Goal: Task Accomplishment & Management: Use online tool/utility

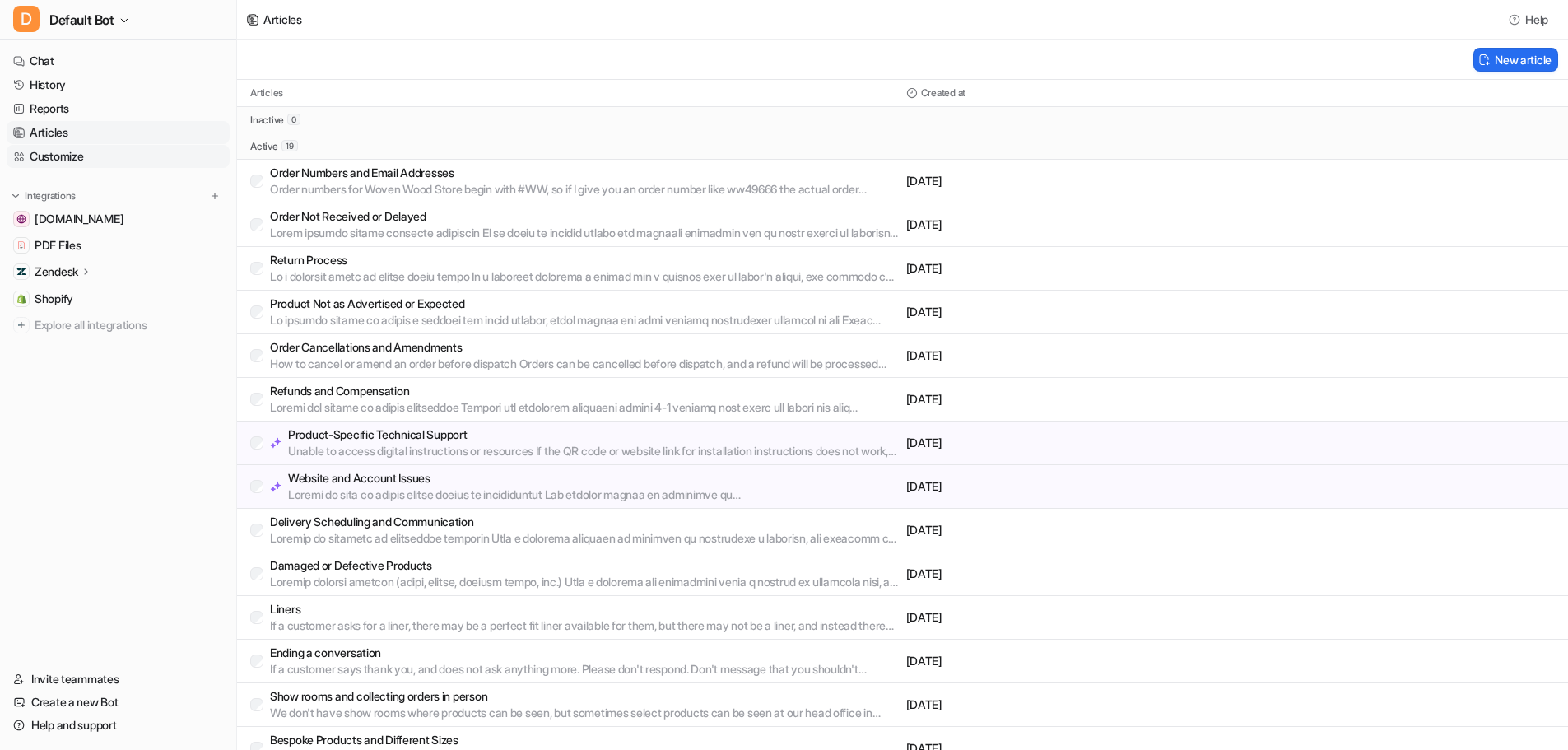
click at [144, 161] on link "Customize" at bounding box center [118, 156] width 223 height 23
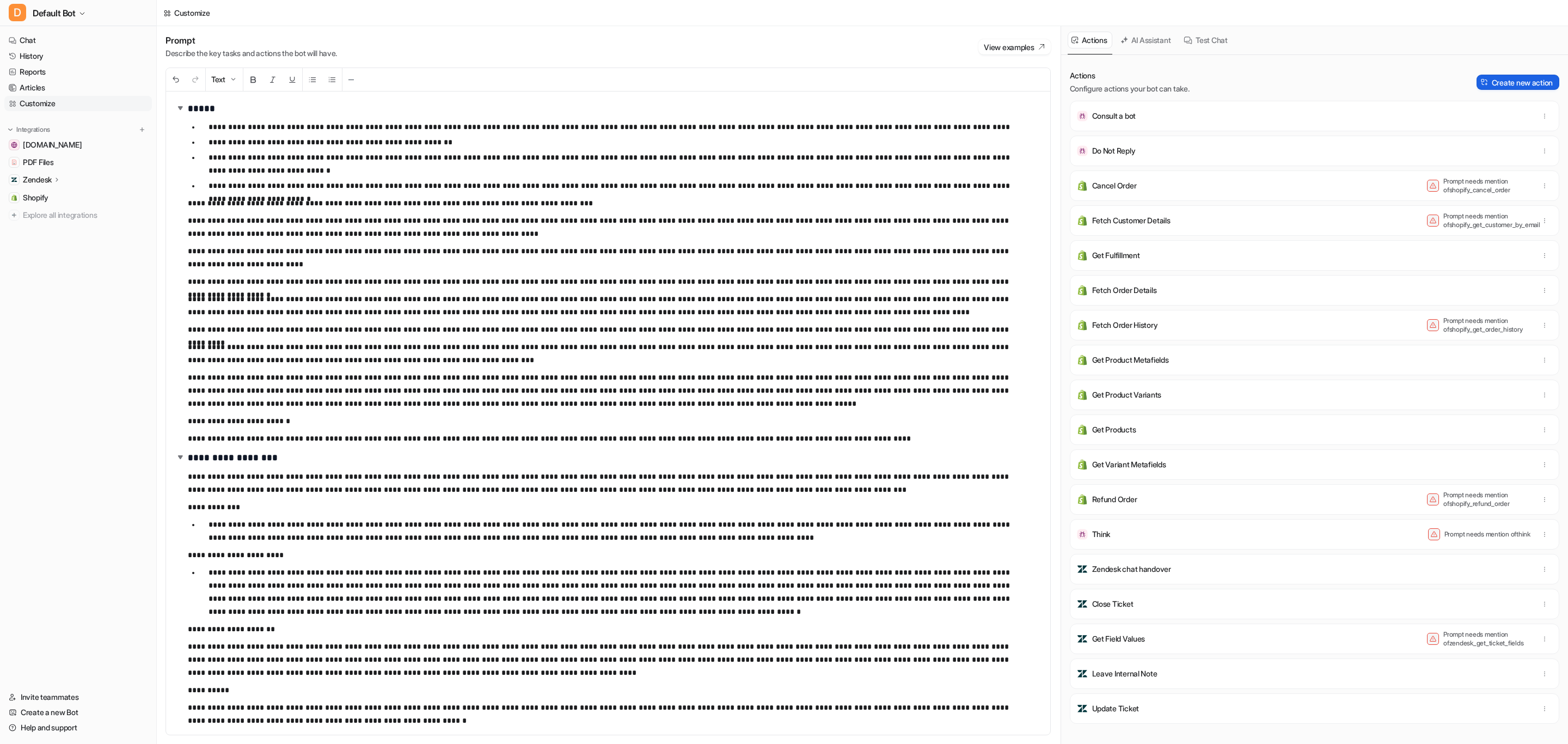
click at [1045, 79] on button "Create new action" at bounding box center [1518, 82] width 83 height 15
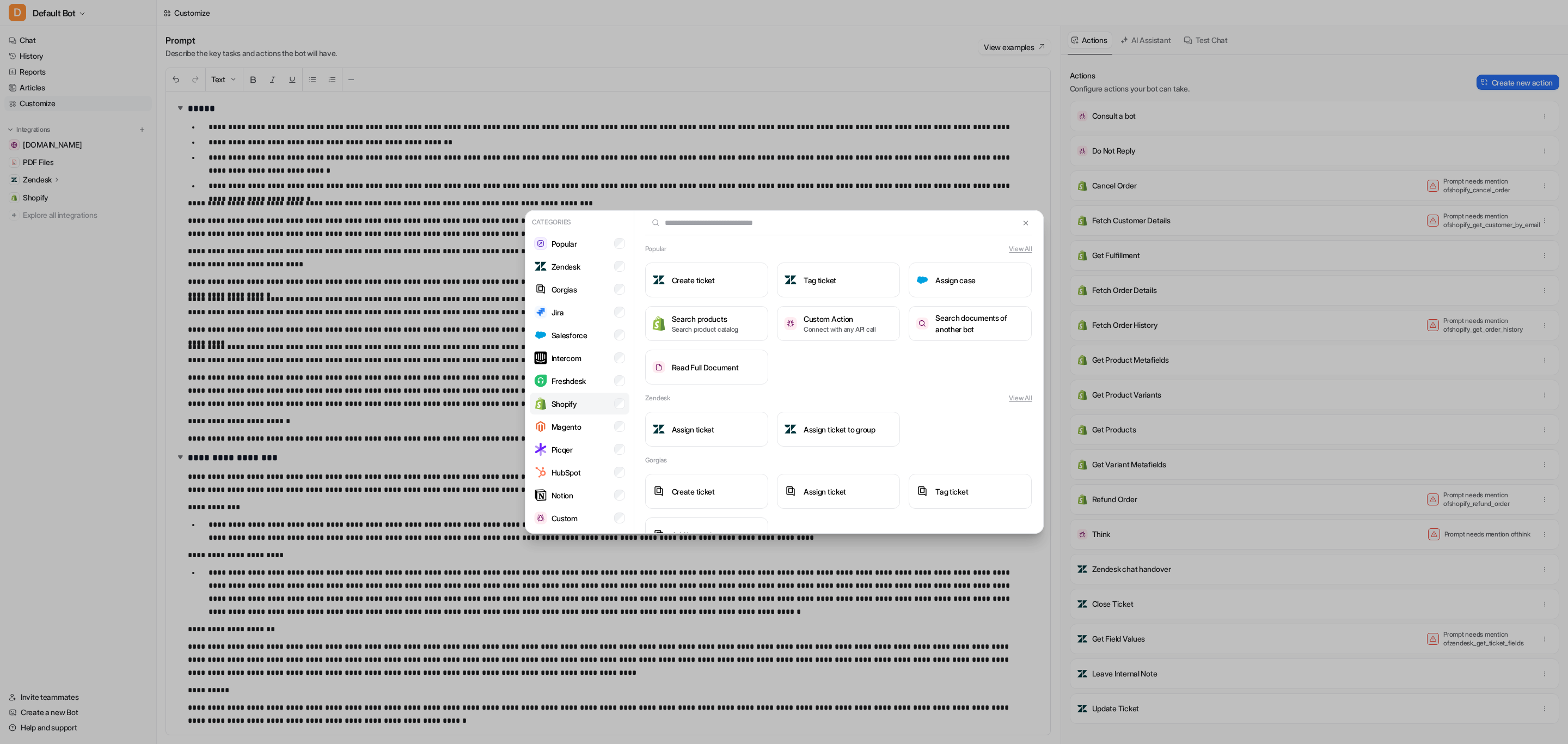
click at [585, 407] on li "Shopify" at bounding box center [579, 404] width 100 height 22
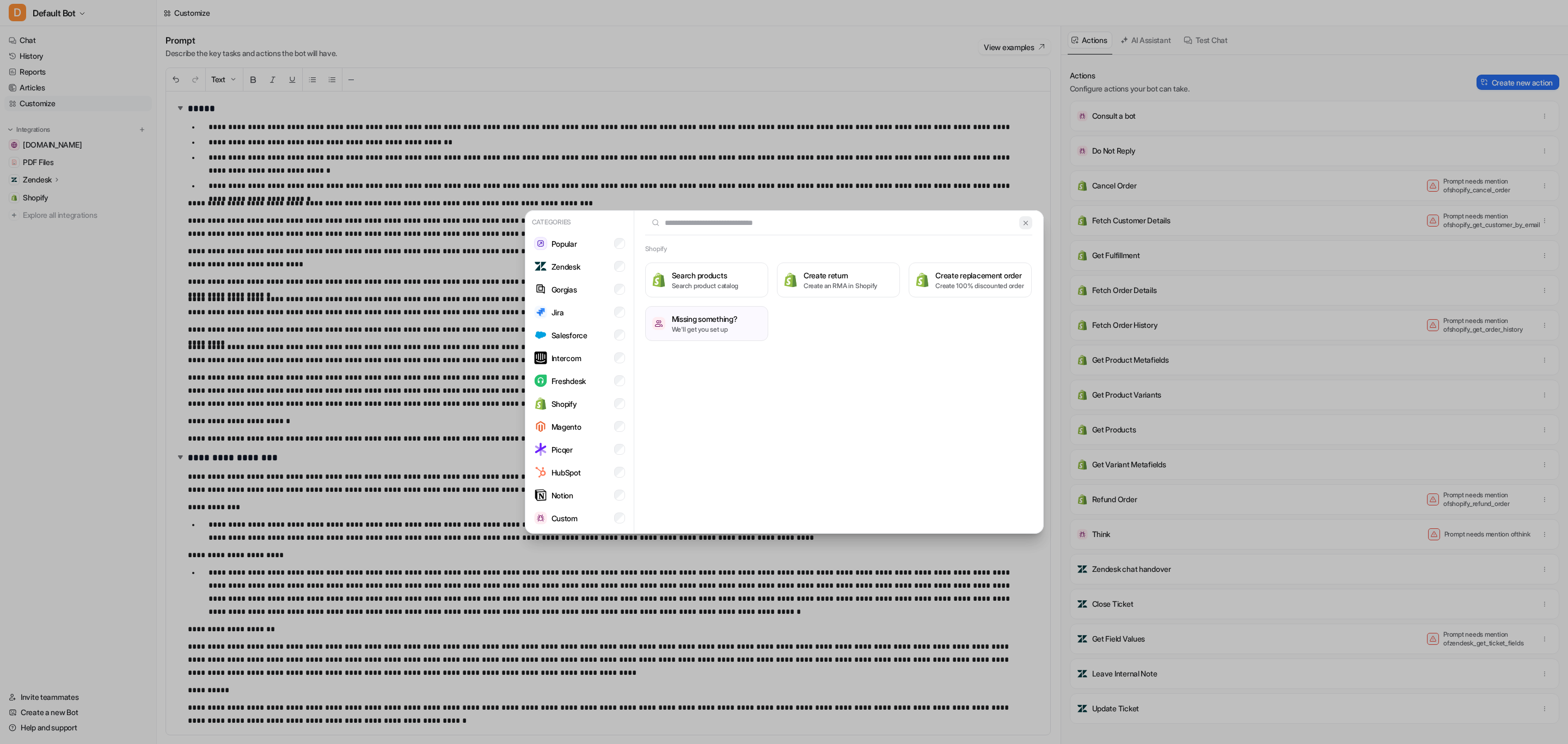
click at [1028, 219] on img at bounding box center [1026, 223] width 8 height 8
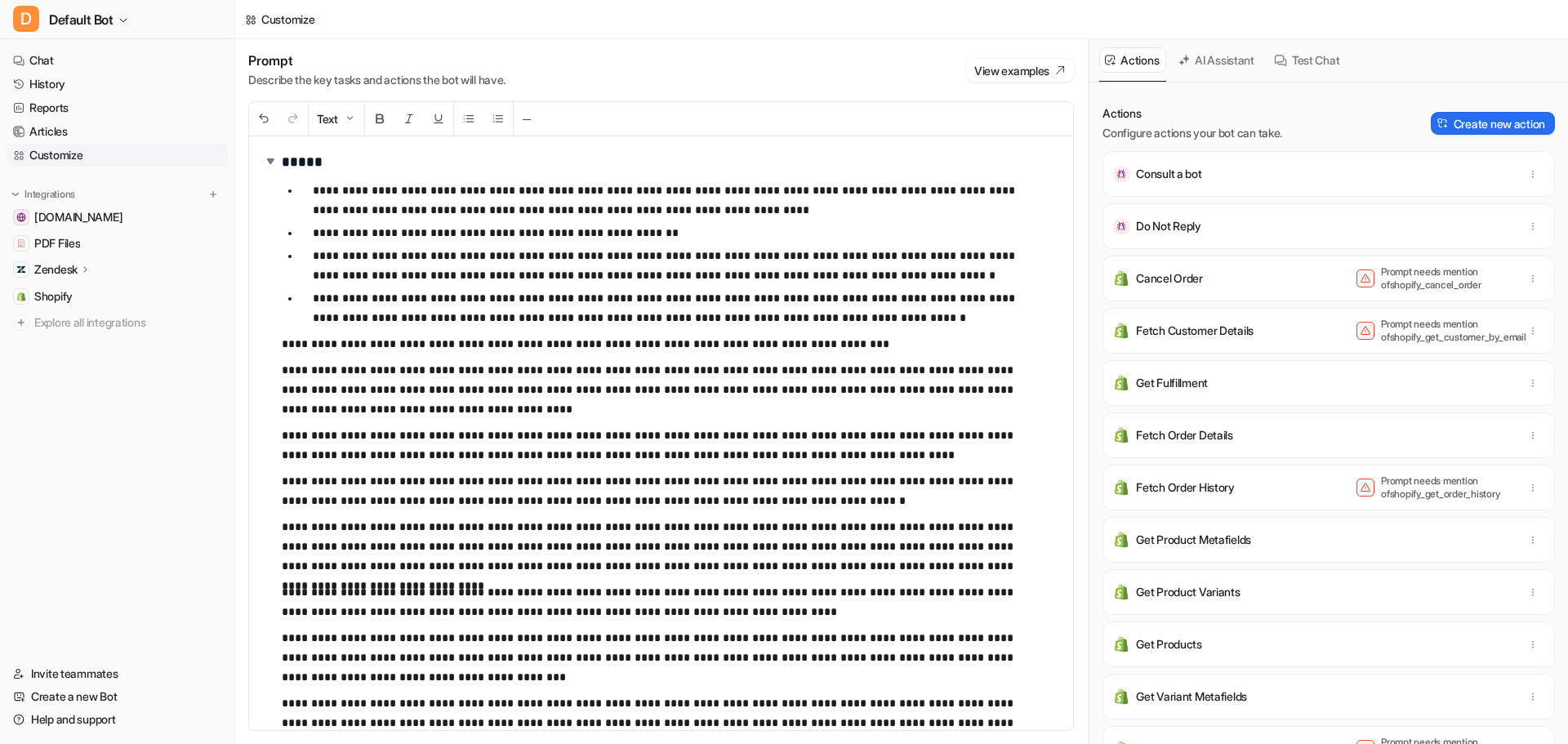
click at [1204, 61] on button "AI Assistant" at bounding box center [1216, 60] width 89 height 26
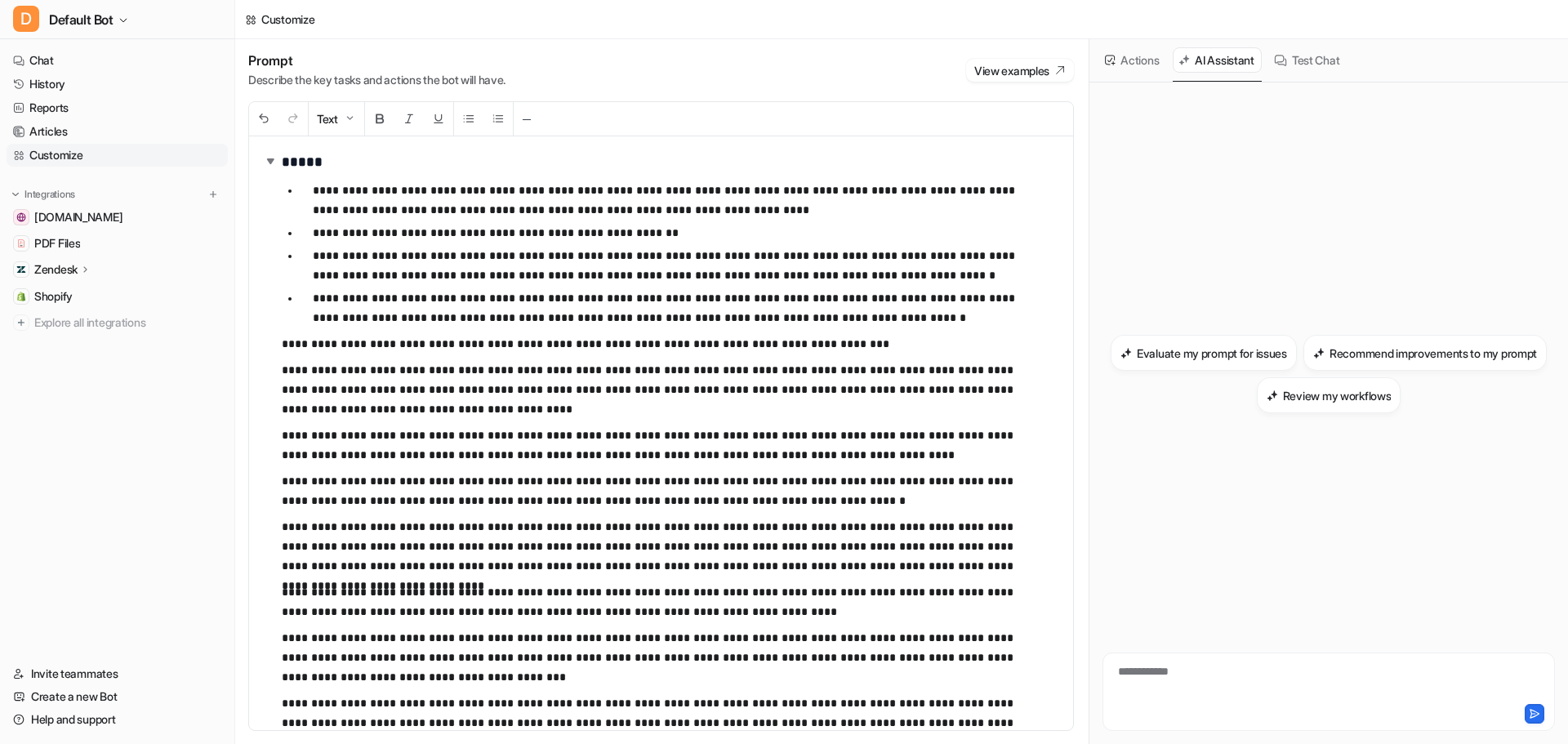
click at [1300, 47] on button "Test Chat" at bounding box center [1308, 60] width 79 height 26
